Goal: Task Accomplishment & Management: Use online tool/utility

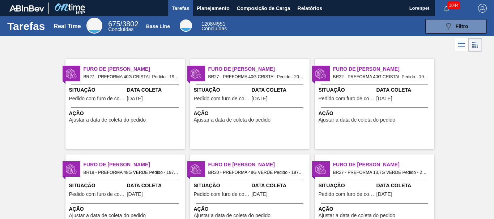
click at [448, 5] on span "1044" at bounding box center [453, 5] width 13 height 8
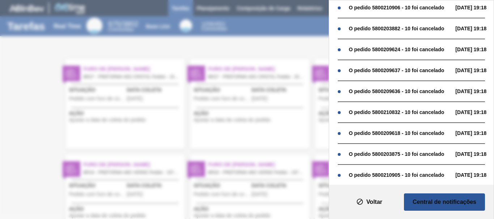
scroll to position [497, 0]
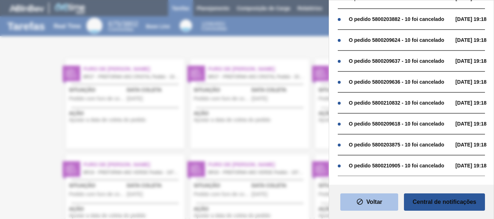
click at [0, 0] on slot "Voltar" at bounding box center [0, 0] width 0 height 0
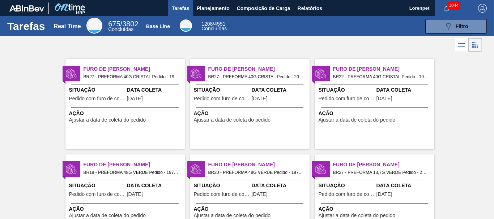
click at [452, 7] on span "1044" at bounding box center [453, 5] width 13 height 8
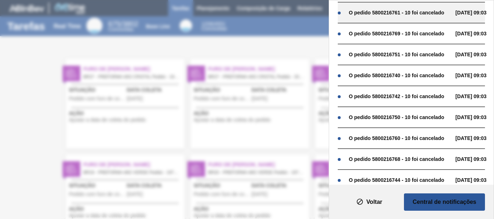
scroll to position [0, 0]
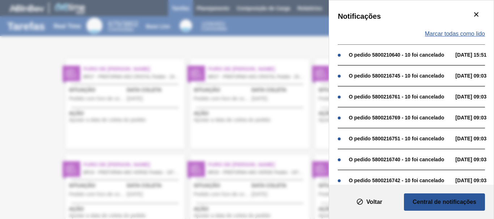
click at [461, 33] on span "Marcar todas como lido" at bounding box center [455, 34] width 60 height 7
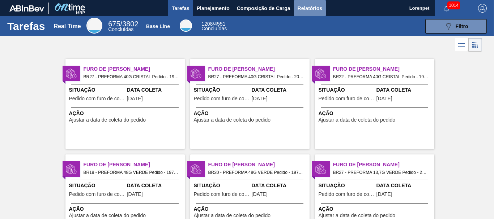
click at [306, 11] on span "Relatórios" at bounding box center [309, 8] width 25 height 9
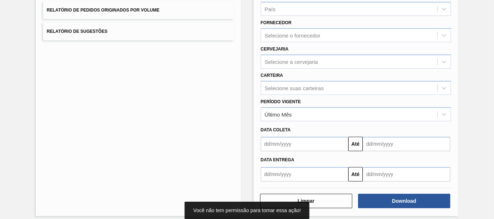
scroll to position [115, 0]
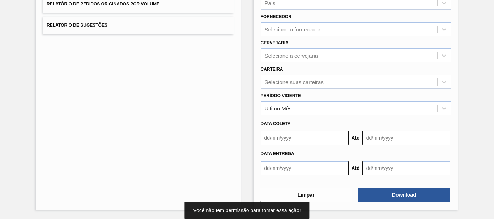
click at [283, 136] on input "text" at bounding box center [304, 138] width 87 height 14
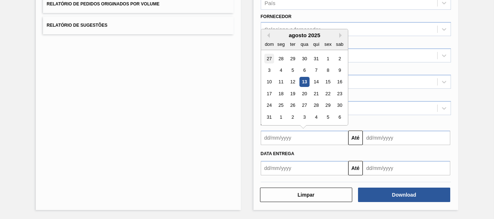
click at [268, 59] on div "27" at bounding box center [269, 59] width 10 height 10
type input "[DATE]"
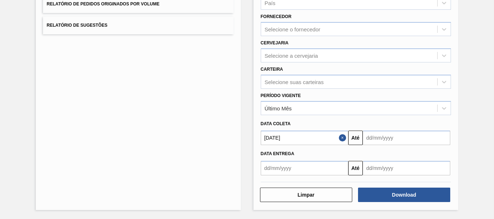
click at [382, 134] on input "text" at bounding box center [405, 138] width 87 height 14
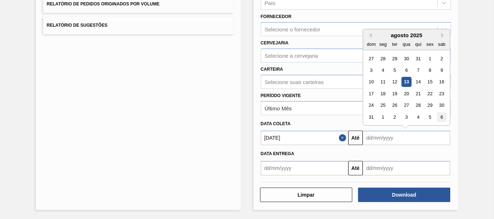
click at [444, 118] on div "6" at bounding box center [442, 117] width 10 height 10
type input "[DATE]"
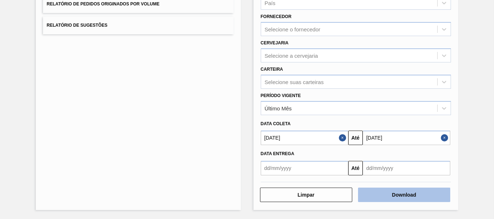
click at [404, 194] on button "Download" at bounding box center [404, 195] width 92 height 14
